Goal: Transaction & Acquisition: Book appointment/travel/reservation

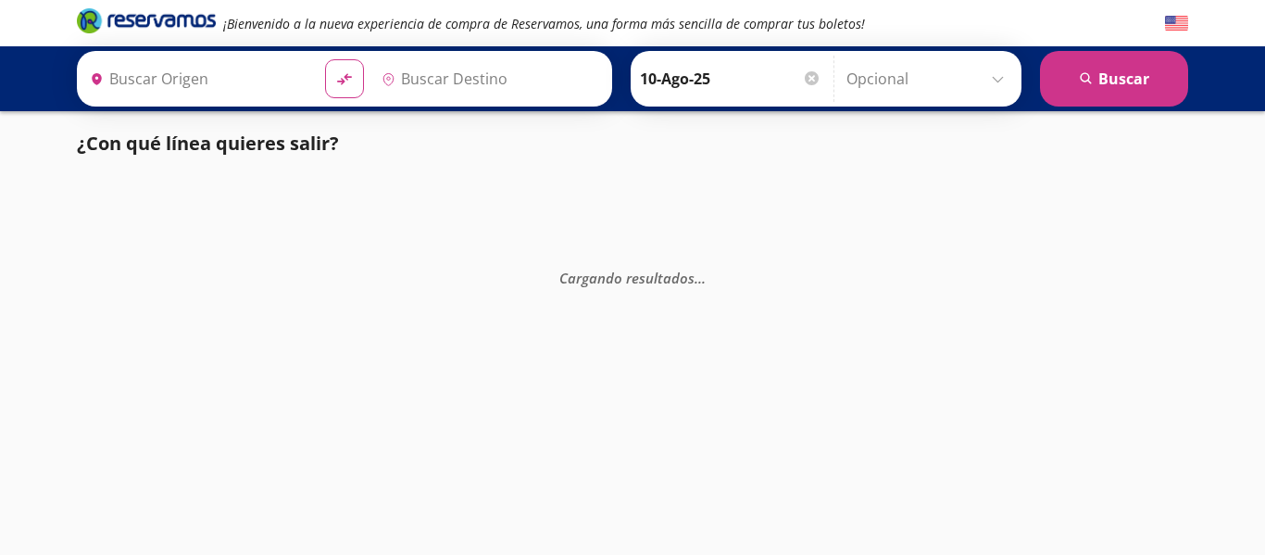
type input "[GEOGRAPHIC_DATA], [GEOGRAPHIC_DATA]"
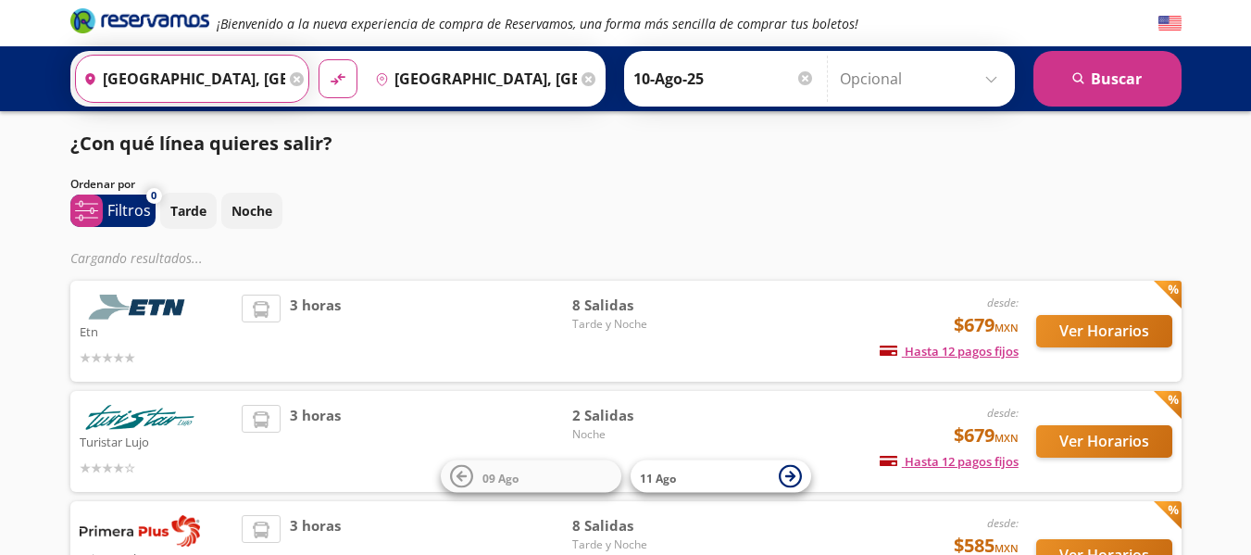
click at [246, 88] on input "[GEOGRAPHIC_DATA], [GEOGRAPHIC_DATA]" at bounding box center [180, 79] width 209 height 46
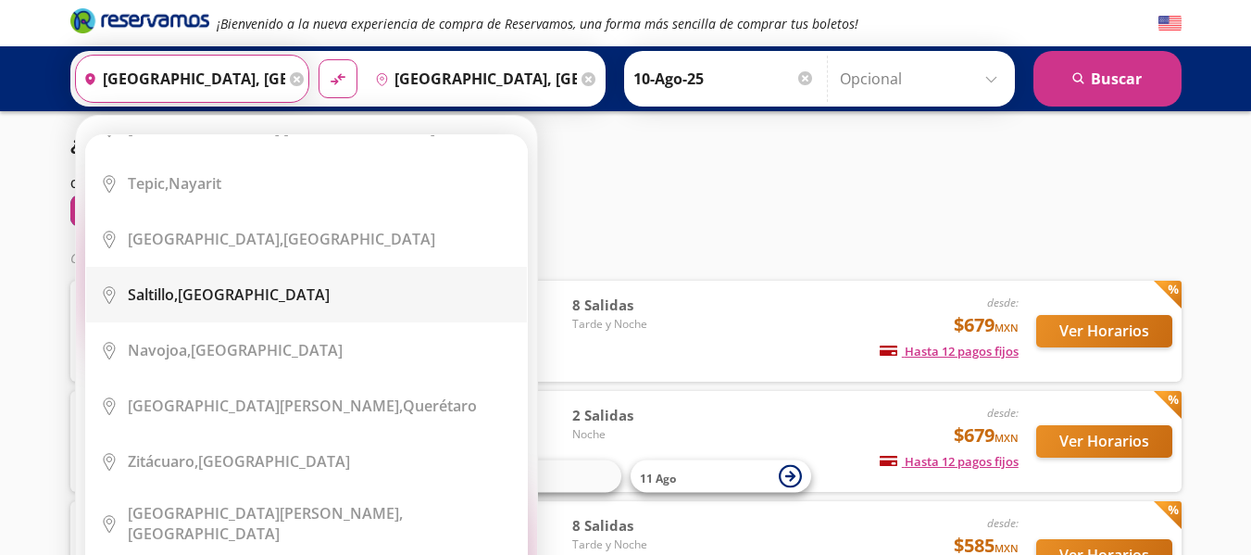
scroll to position [2407, 0]
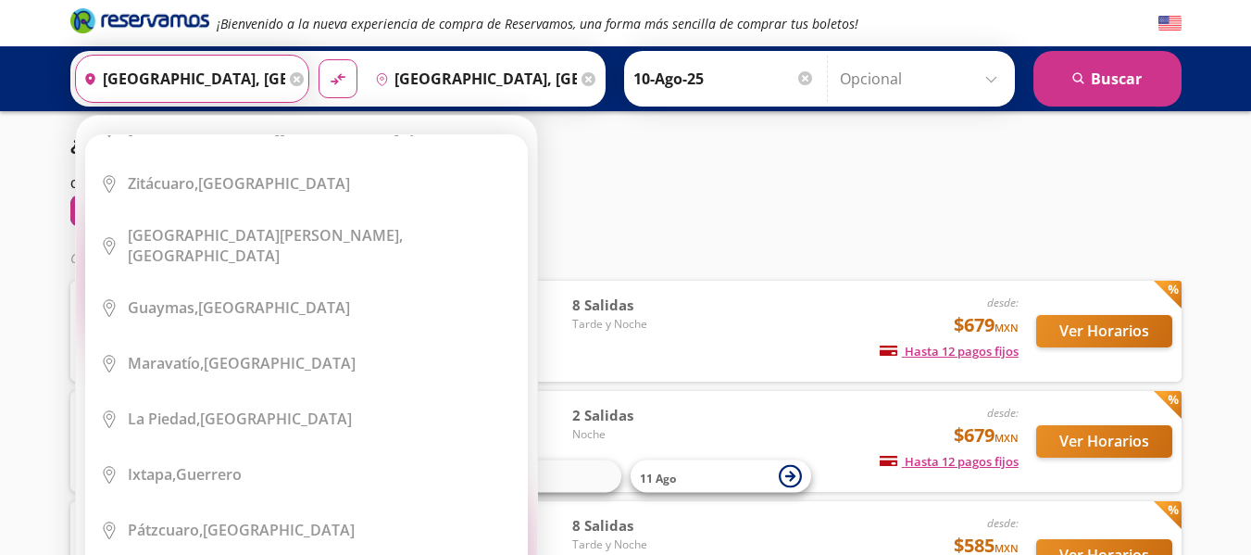
click at [1016, 155] on div "¿Con qué línea quieres salir?" at bounding box center [625, 144] width 1111 height 28
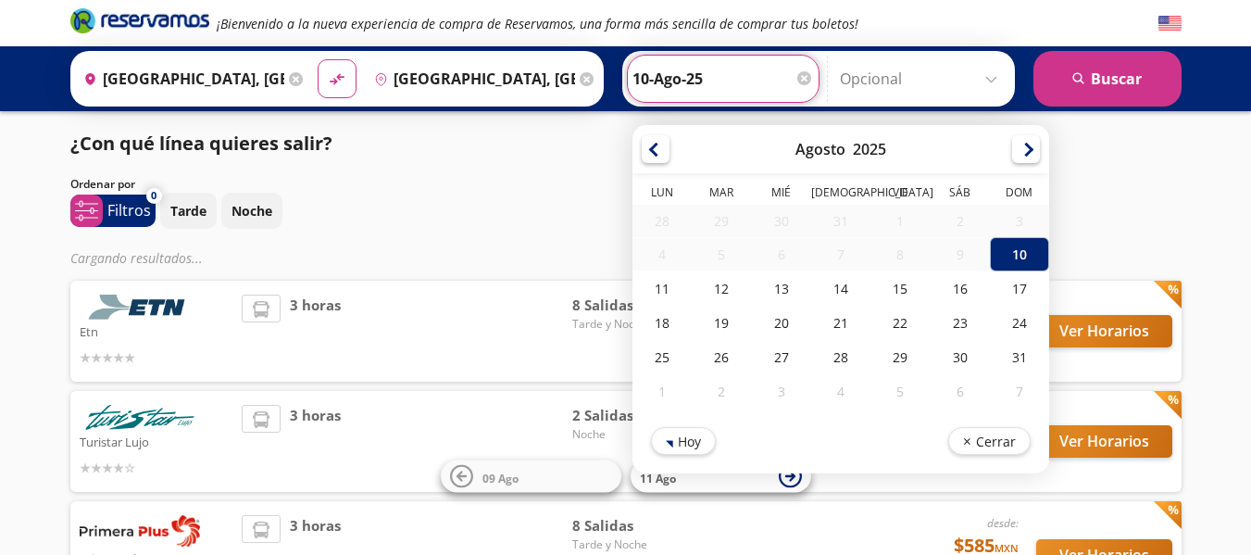
click at [729, 94] on input "10-Ago-25" at bounding box center [722, 79] width 181 height 46
click at [1003, 278] on div "17" at bounding box center [1018, 288] width 59 height 34
type input "17-Ago-25"
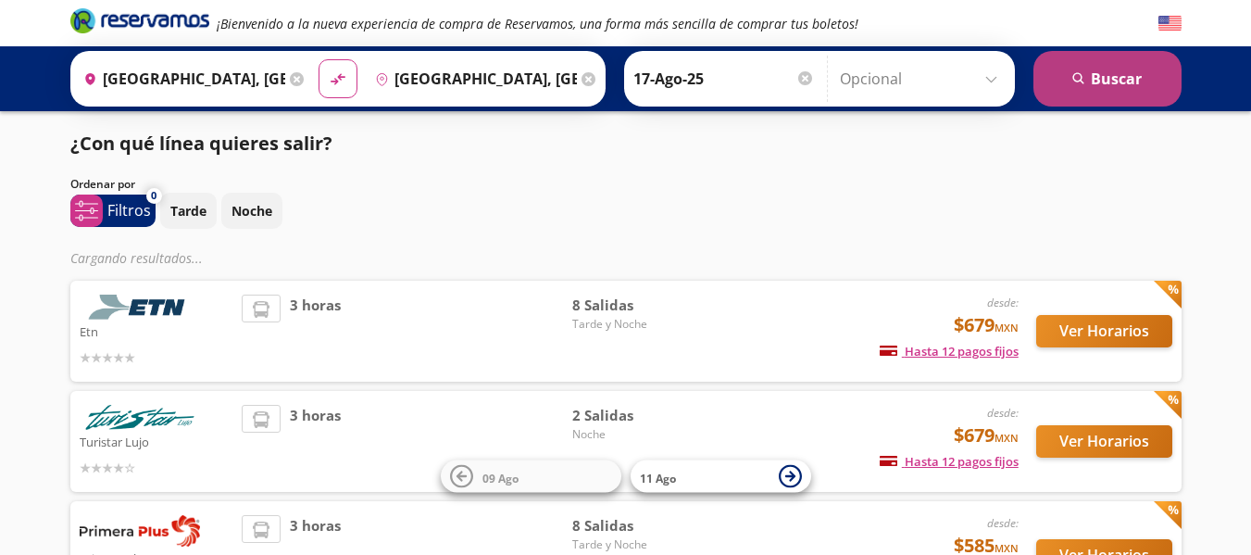
click at [1115, 89] on button "search [GEOGRAPHIC_DATA]" at bounding box center [1107, 79] width 148 height 56
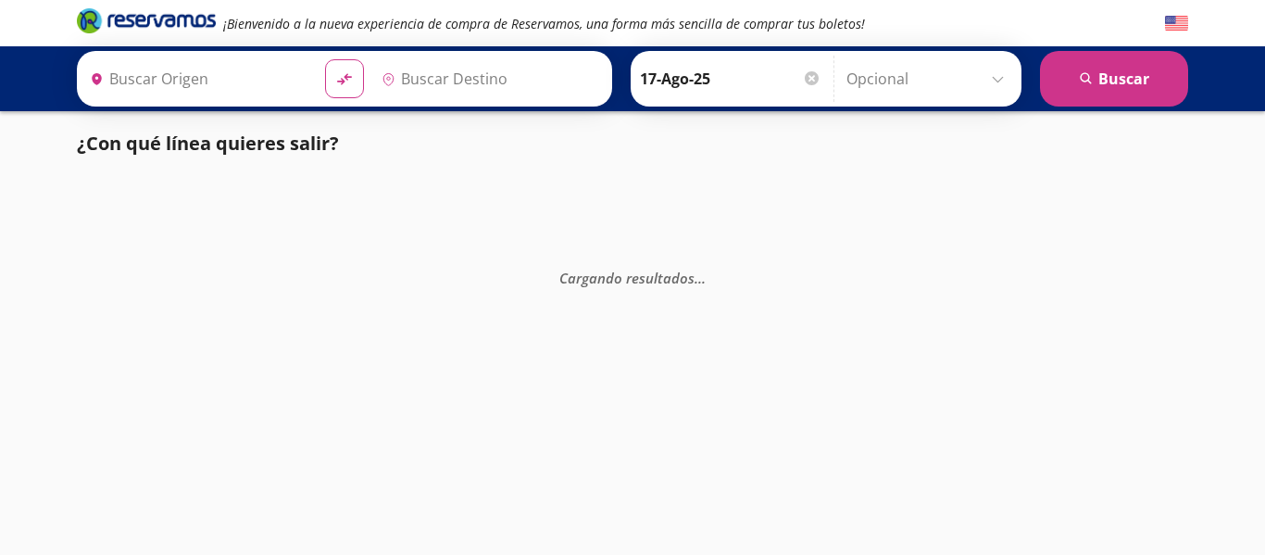
type input "[GEOGRAPHIC_DATA], [GEOGRAPHIC_DATA]"
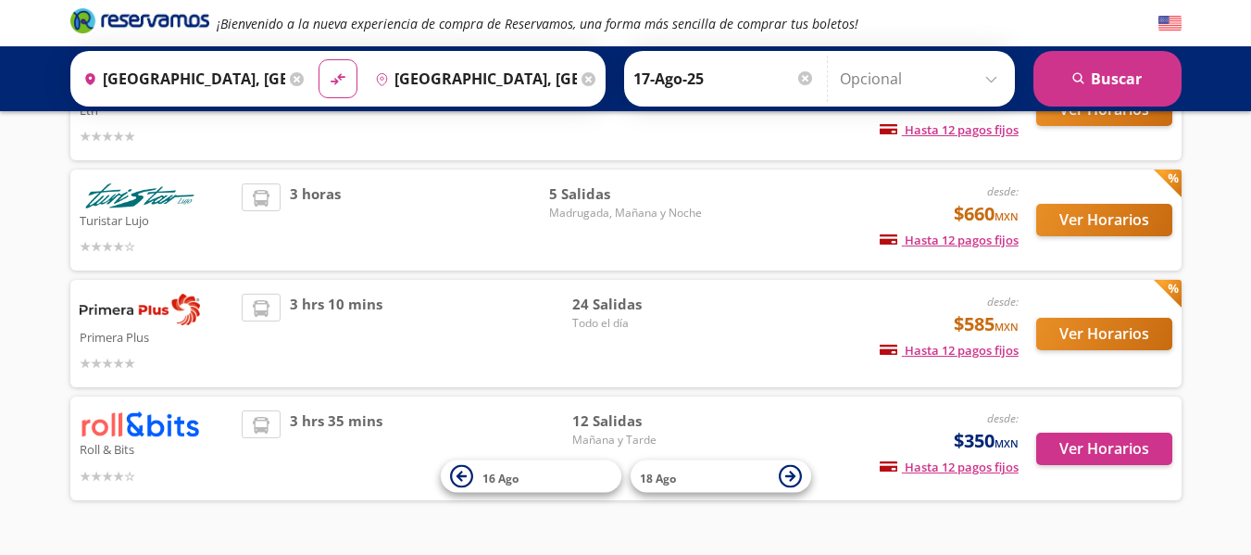
scroll to position [270, 0]
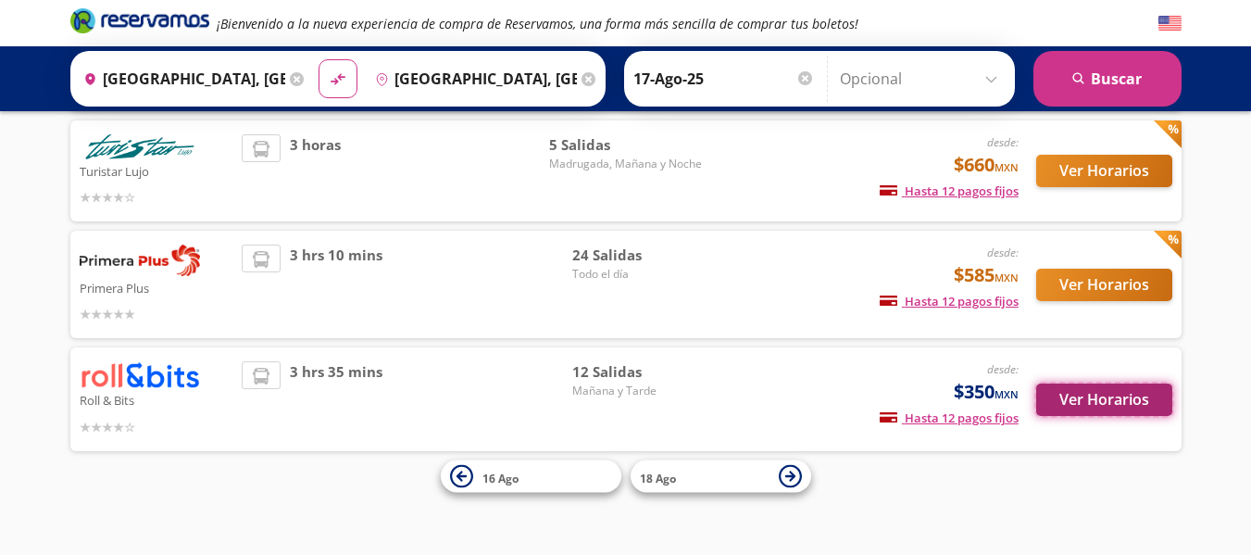
click at [1144, 402] on button "Ver Horarios" at bounding box center [1104, 399] width 136 height 32
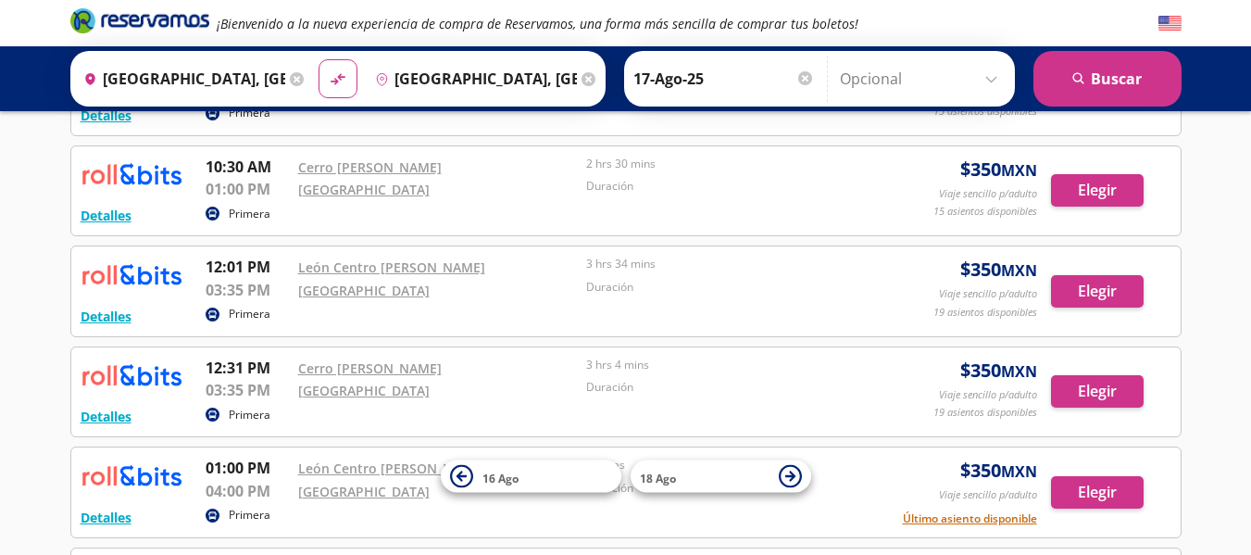
scroll to position [833, 0]
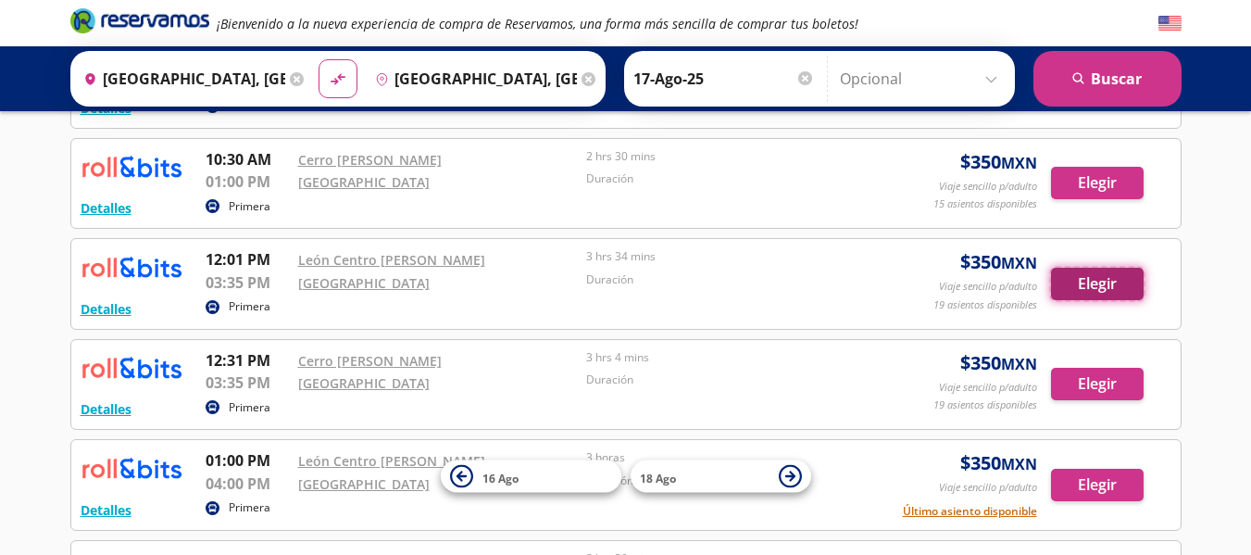
click at [1075, 284] on button "Elegir" at bounding box center [1097, 284] width 93 height 32
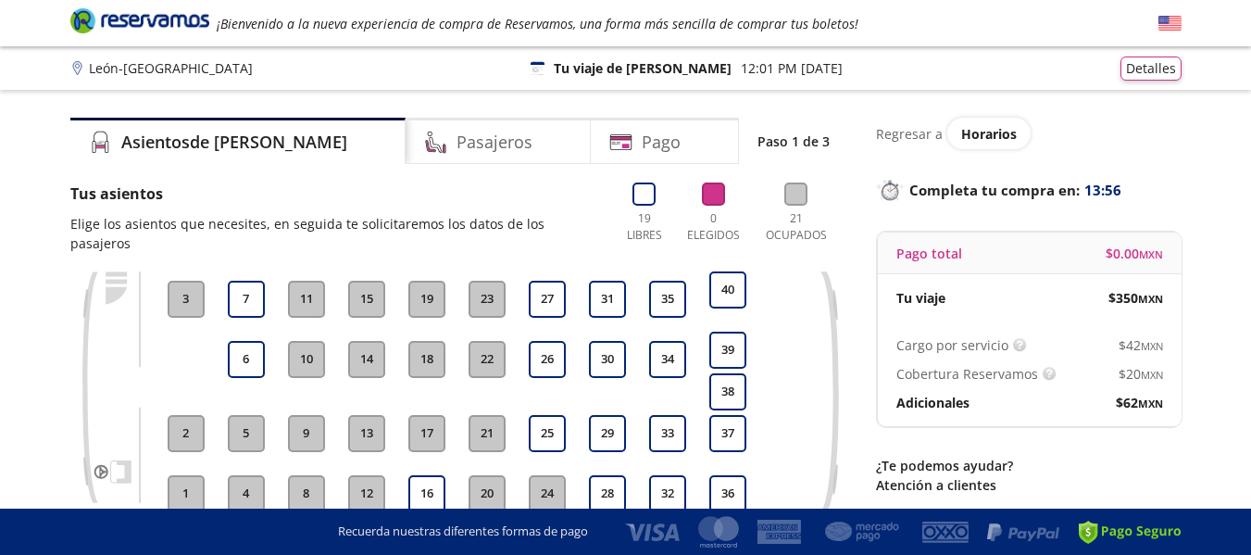
scroll to position [93, 0]
